Goal: Information Seeking & Learning: Learn about a topic

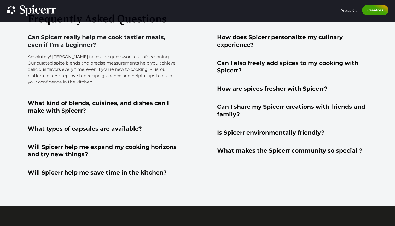
scroll to position [1320, 0]
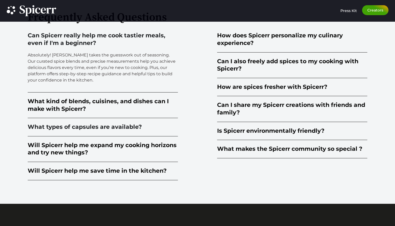
click at [128, 128] on div "What types of capsules are available?" at bounding box center [85, 127] width 114 height 8
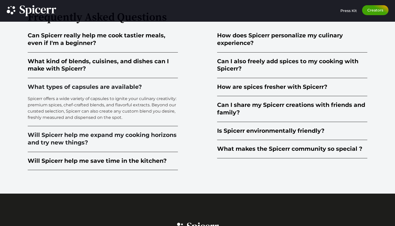
click at [132, 136] on div "Will Spicerr help me expand my cooking horizons and try new things?" at bounding box center [103, 139] width 150 height 15
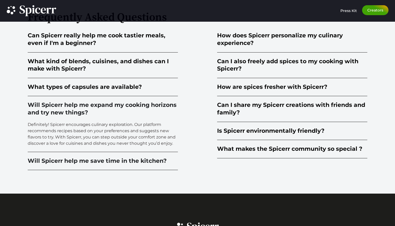
click at [128, 161] on div "Will Spicerr help me save time in the kitchen?" at bounding box center [97, 161] width 139 height 8
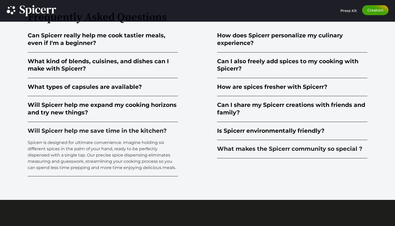
click at [286, 150] on div "What makes the Spicerr community so special ?" at bounding box center [289, 149] width 145 height 8
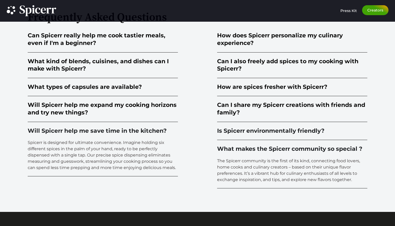
click at [281, 133] on summary "Is Spicerr environmentally friendly?" at bounding box center [292, 131] width 150 height 18
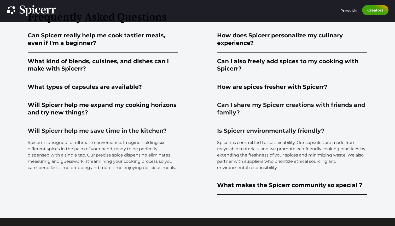
click at [285, 108] on div "Can I share my Spicerr creations with friends and family?" at bounding box center [292, 108] width 150 height 15
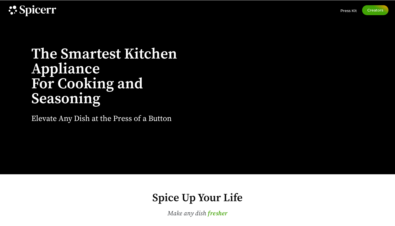
scroll to position [0, 0]
click at [348, 10] on span "Press Kit" at bounding box center [349, 10] width 16 height 5
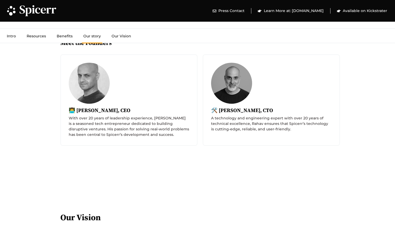
scroll to position [1547, 0]
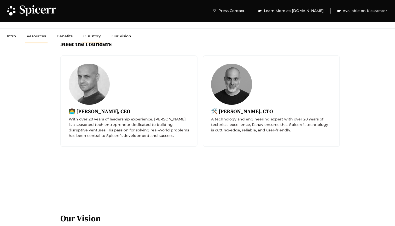
click at [40, 39] on link "Resources" at bounding box center [36, 36] width 22 height 15
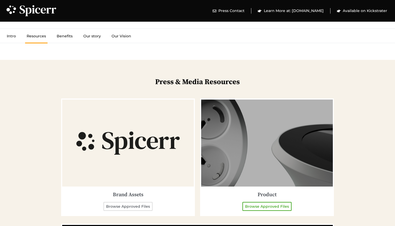
click at [262, 204] on link "Browse Approved Files" at bounding box center [267, 206] width 49 height 9
